Goal: Information Seeking & Learning: Find specific fact

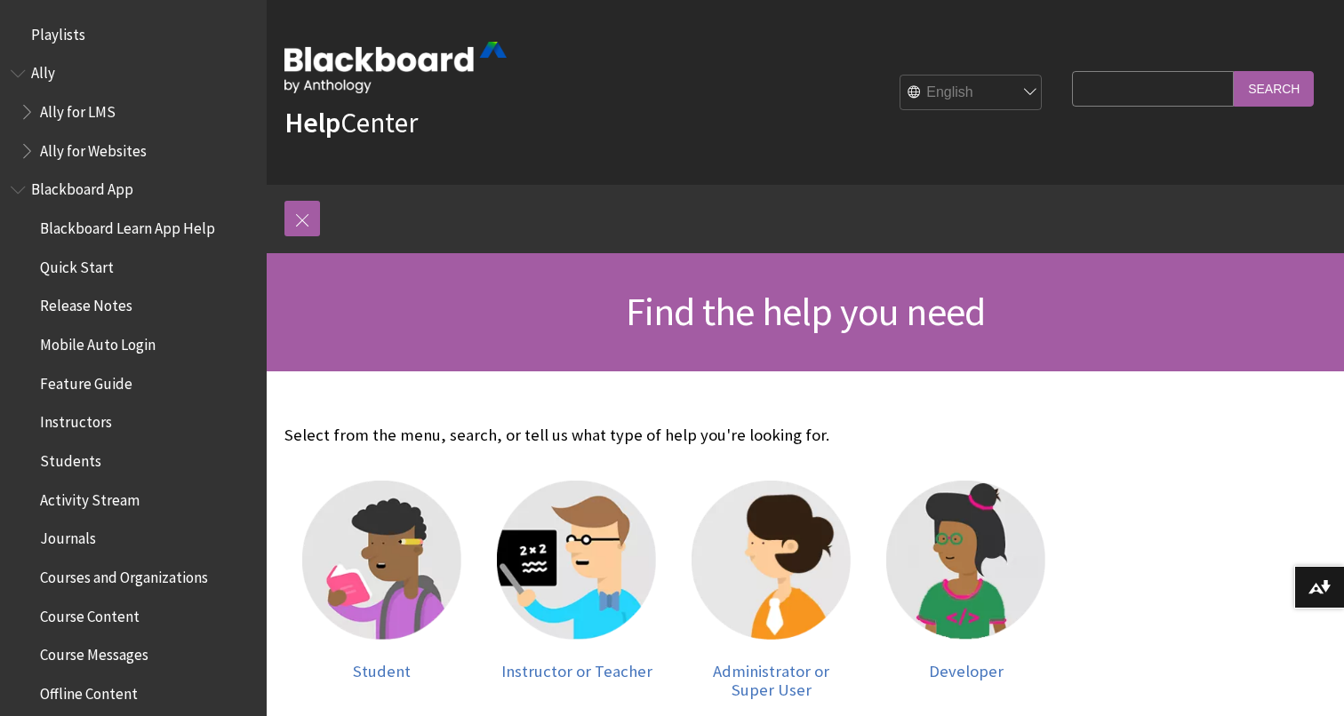
click at [1137, 91] on input "Search Query" at bounding box center [1153, 88] width 162 height 35
type input "saml"
click at [1234, 71] on input "Search" at bounding box center [1274, 88] width 80 height 35
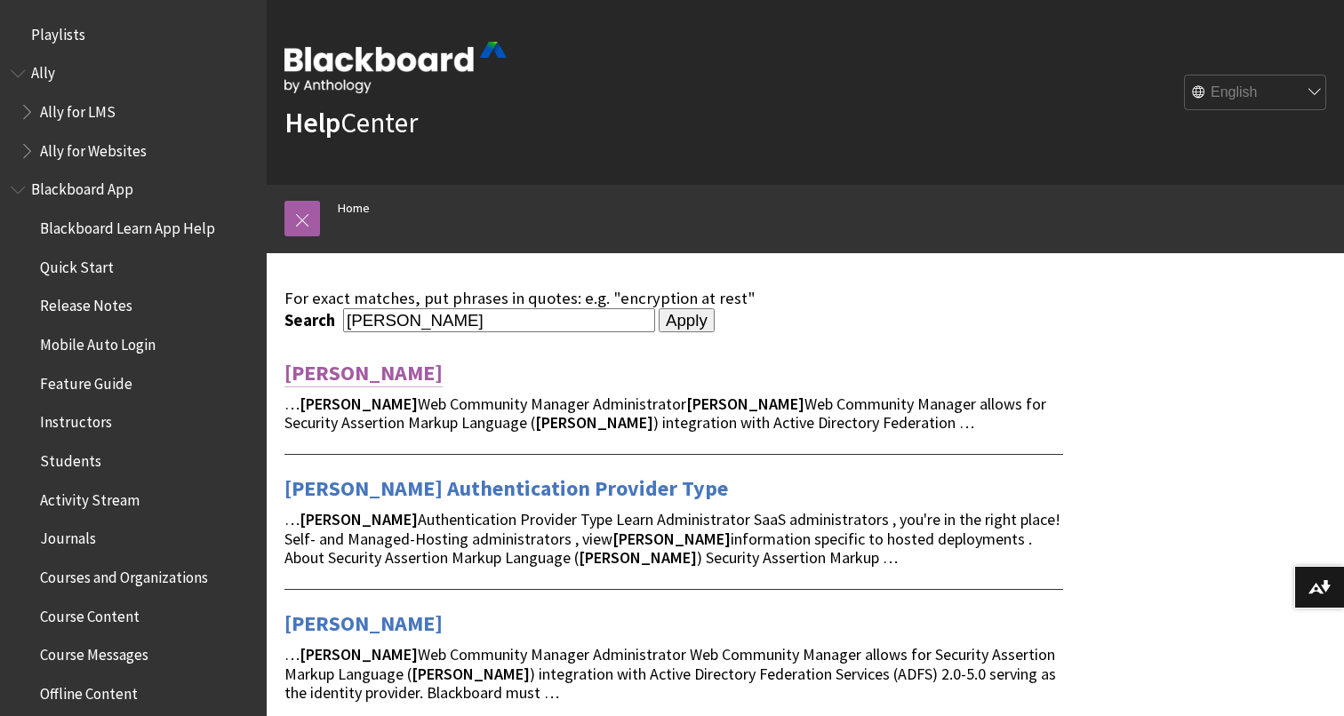
click at [307, 370] on link "SAML" at bounding box center [363, 373] width 158 height 28
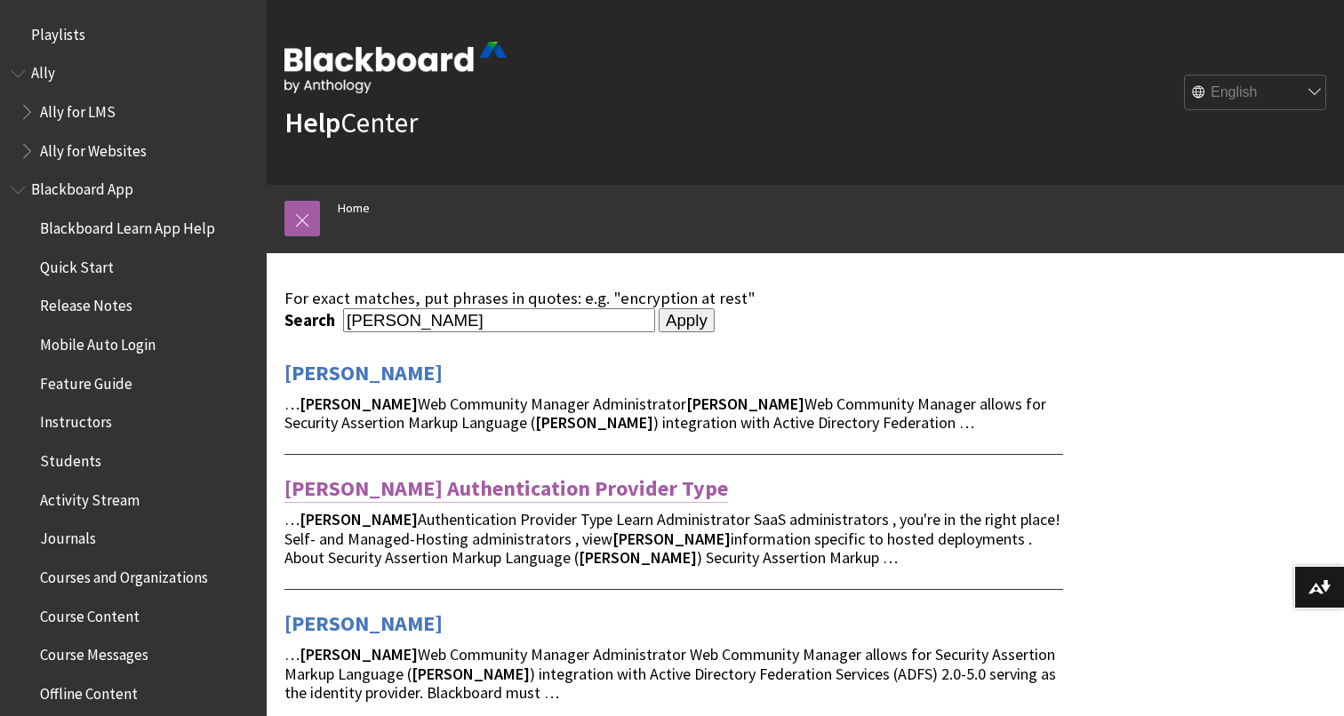
click at [588, 491] on link "[PERSON_NAME] Authentication Provider Type" at bounding box center [506, 489] width 444 height 28
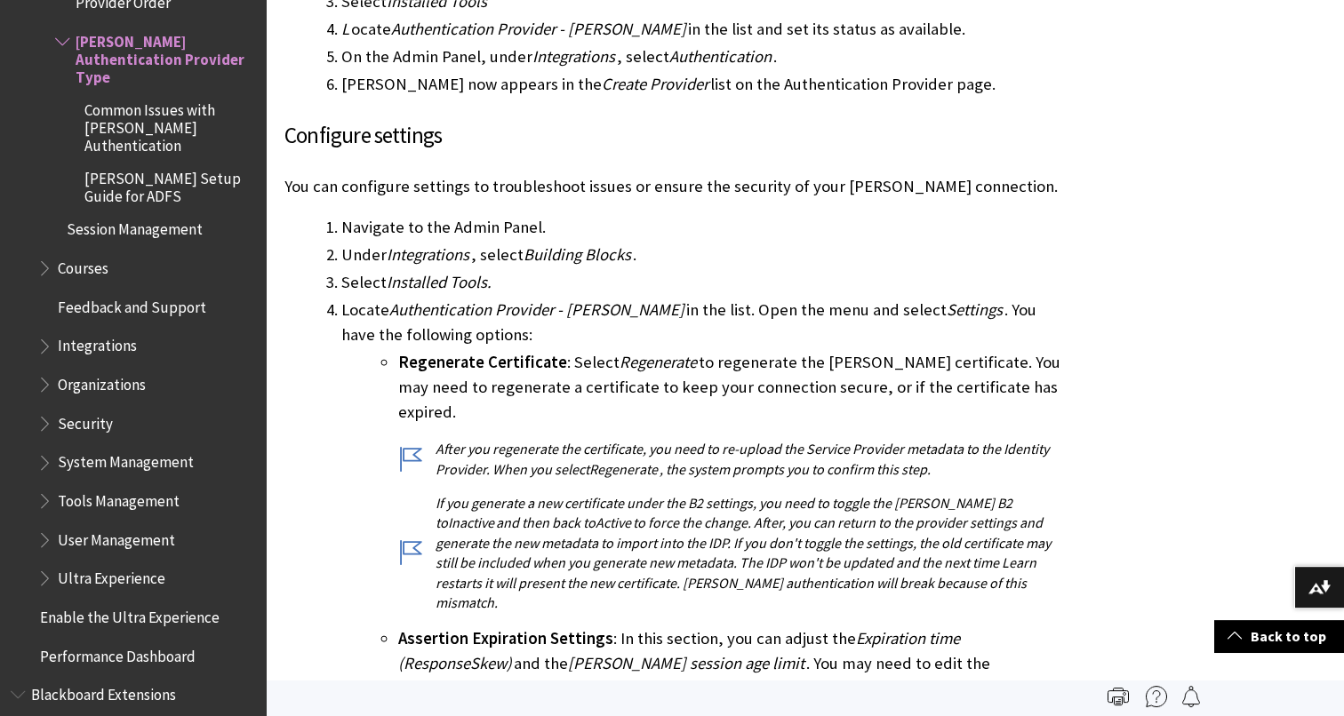
scroll to position [1348, 0]
